Goal: Information Seeking & Learning: Understand process/instructions

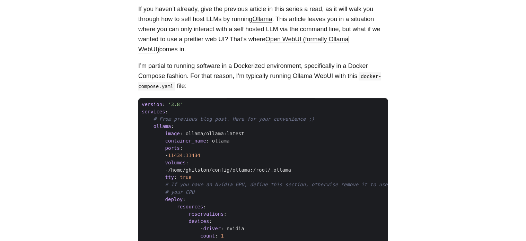
scroll to position [208, 0]
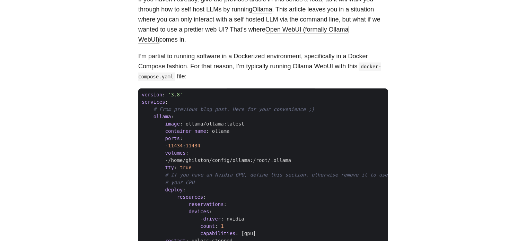
drag, startPoint x: 503, startPoint y: 131, endPoint x: 472, endPoint y: 137, distance: 31.5
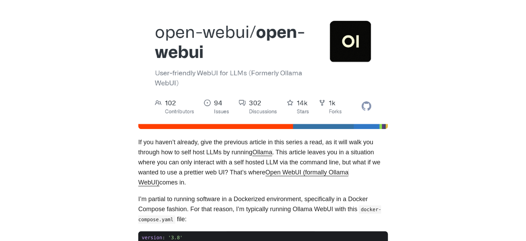
scroll to position [69, 0]
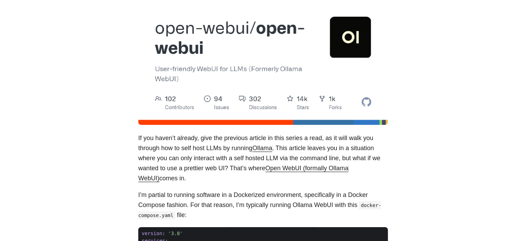
drag, startPoint x: 165, startPoint y: 68, endPoint x: 234, endPoint y: 68, distance: 69.6
click at [234, 68] on figure at bounding box center [262, 62] width 249 height 125
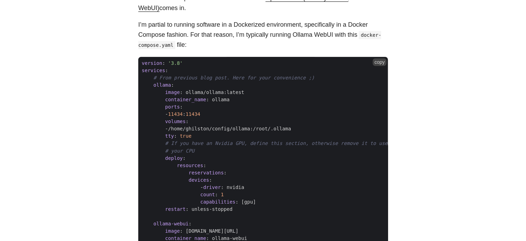
scroll to position [242, 0]
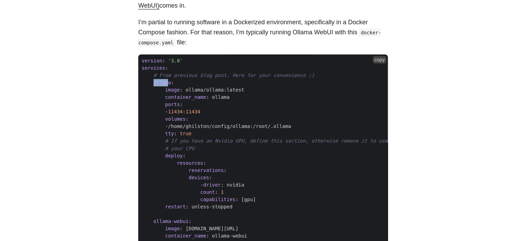
drag, startPoint x: 152, startPoint y: 83, endPoint x: 167, endPoint y: 84, distance: 14.6
click at [167, 84] on span "ollama" at bounding box center [162, 83] width 18 height 6
click at [162, 82] on span "ollama" at bounding box center [162, 83] width 18 height 6
click at [169, 223] on span "ollama-webui" at bounding box center [170, 221] width 35 height 6
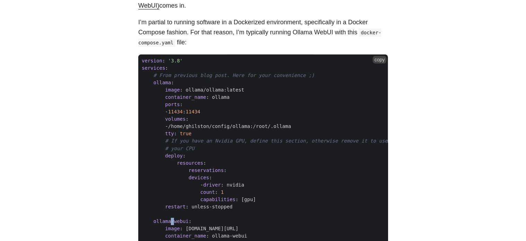
click at [169, 223] on span "ollama-webui" at bounding box center [170, 221] width 35 height 6
copy span "ollama-webui :"
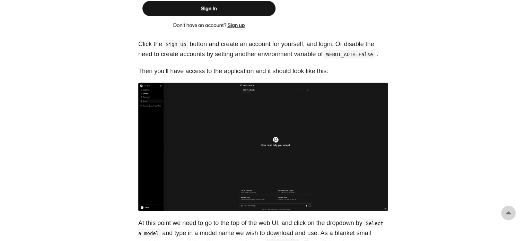
scroll to position [692, 0]
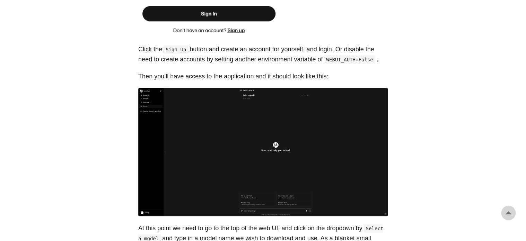
click at [264, 150] on img at bounding box center [262, 152] width 249 height 128
click at [229, 148] on img at bounding box center [262, 152] width 249 height 128
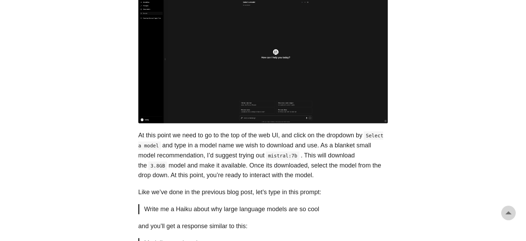
scroll to position [830, 0]
